Goal: Consume media (video, audio): Consume media (video, audio)

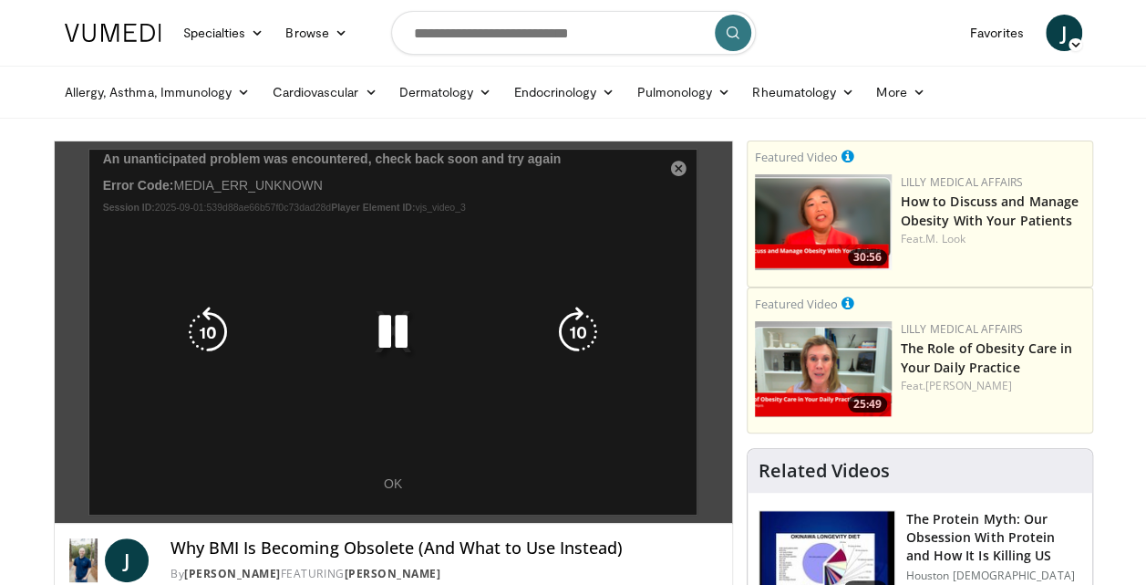
click at [387, 332] on icon "Video Player" at bounding box center [393, 331] width 51 height 51
click at [393, 325] on icon "Video Player" at bounding box center [393, 331] width 51 height 51
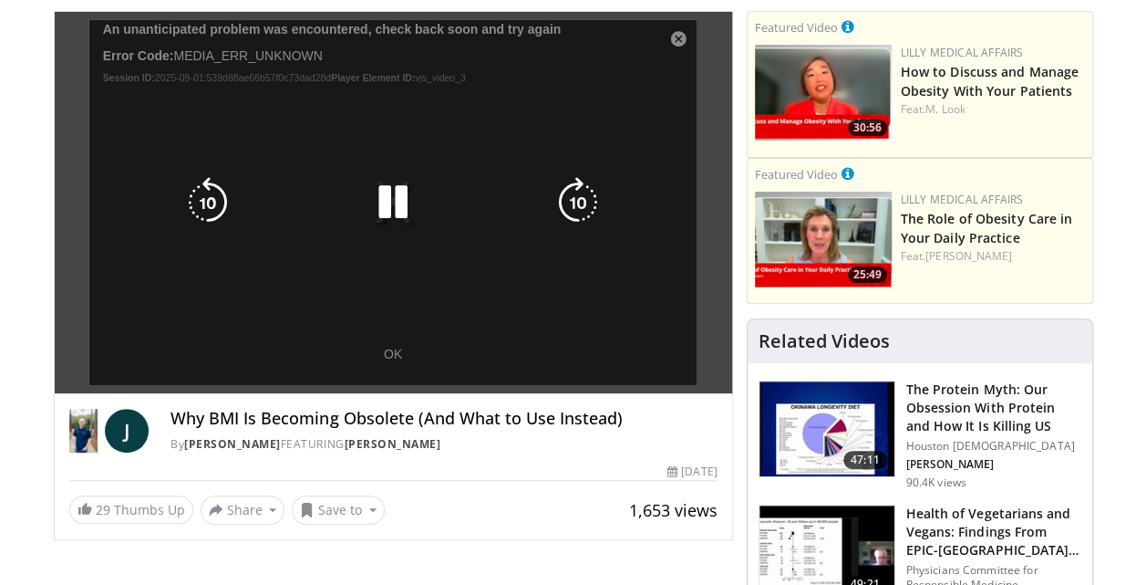
scroll to position [182, 0]
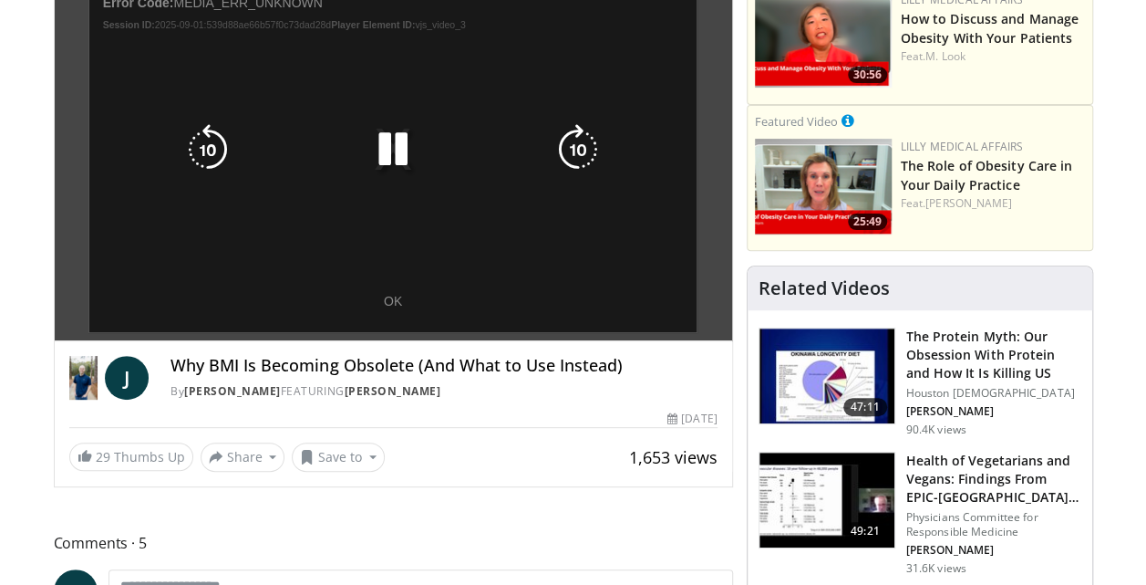
click at [398, 299] on div "10 seconds Tap to unmute" at bounding box center [394, 149] width 678 height 381
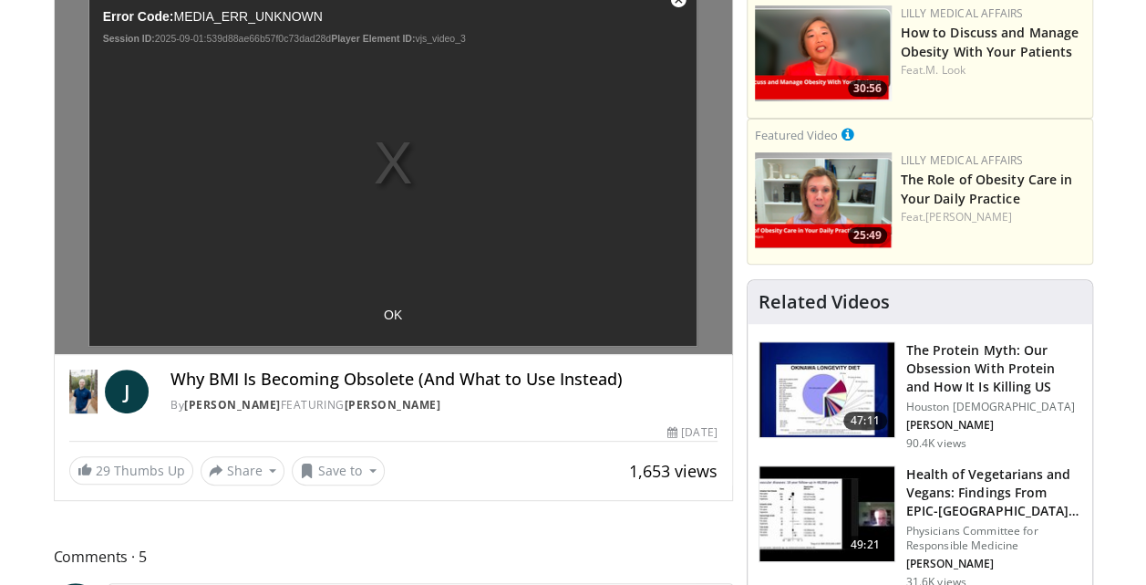
scroll to position [0, 0]
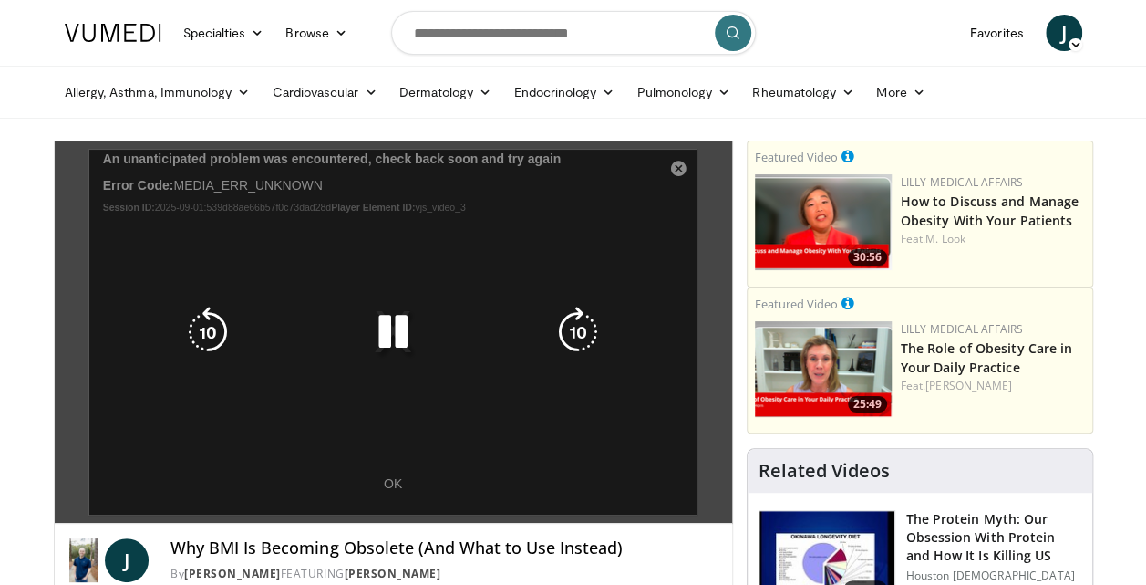
click at [387, 324] on icon "Video Player" at bounding box center [393, 331] width 51 height 51
click at [396, 335] on icon "Video Player" at bounding box center [393, 331] width 51 height 51
click at [576, 338] on icon "Video Player" at bounding box center [578, 331] width 51 height 51
click at [204, 328] on icon "Video Player" at bounding box center [207, 331] width 51 height 51
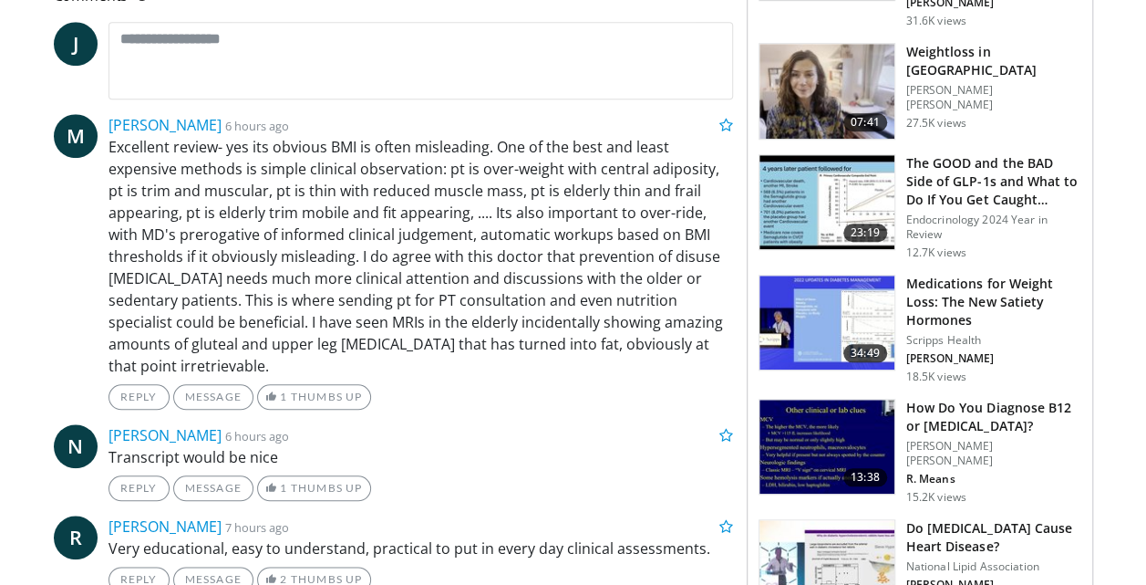
scroll to position [274, 0]
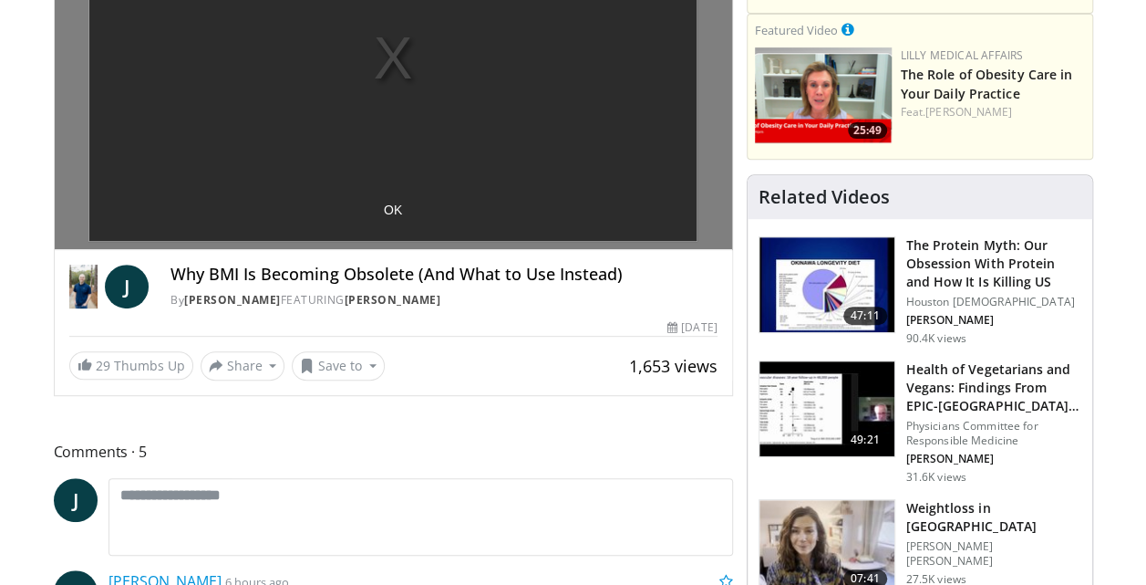
drag, startPoint x: 299, startPoint y: 281, endPoint x: 290, endPoint y: 284, distance: 9.5
click at [290, 284] on div "Why BMI Is Becoming Obsolete (And What to Use Instead) By [PERSON_NAME] FEATURI…" at bounding box center [444, 286] width 546 height 44
drag, startPoint x: 290, startPoint y: 284, endPoint x: 278, endPoint y: 294, distance: 15.5
click at [278, 294] on link "[PERSON_NAME]" at bounding box center [232, 300] width 97 height 16
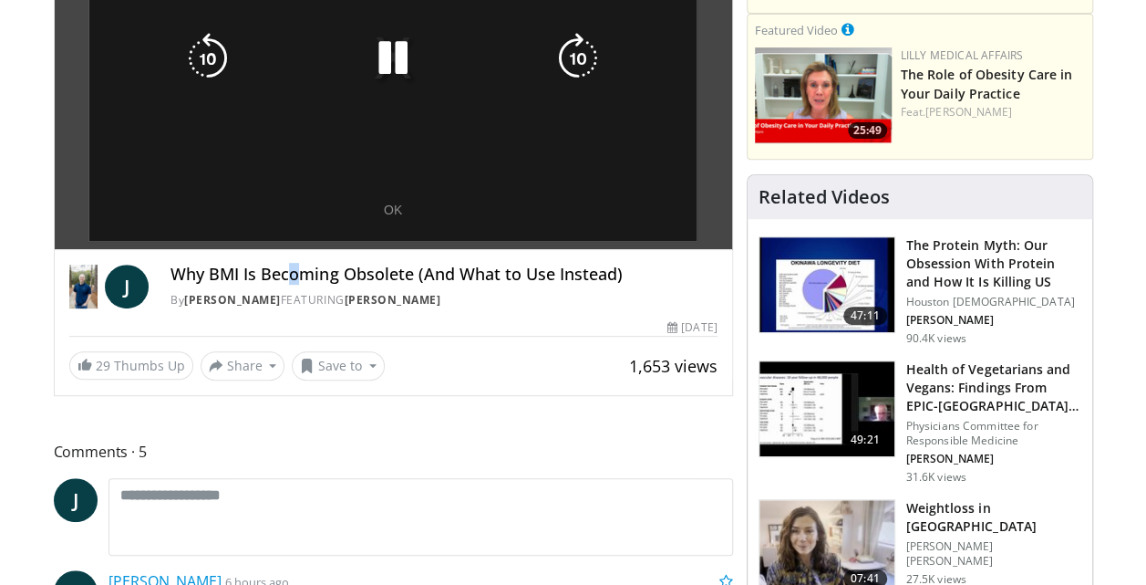
click at [396, 66] on icon "Video Player" at bounding box center [393, 58] width 51 height 51
click at [389, 210] on div "10 seconds Tap to unmute" at bounding box center [394, 58] width 678 height 381
click at [392, 210] on div "10 seconds Tap to unmute" at bounding box center [394, 58] width 678 height 381
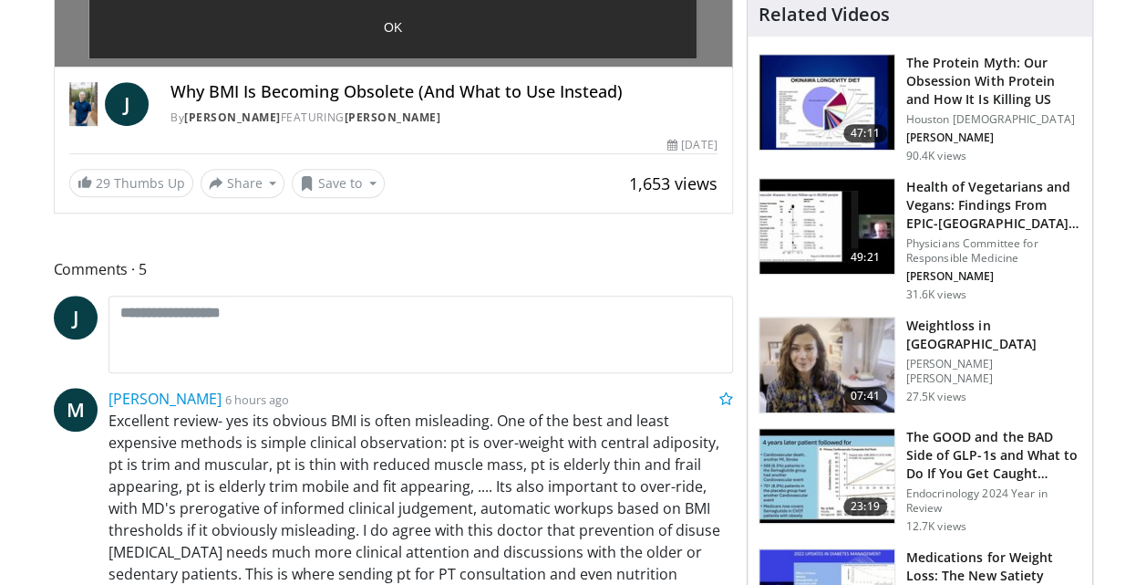
scroll to position [0, 0]
